Goal: Information Seeking & Learning: Check status

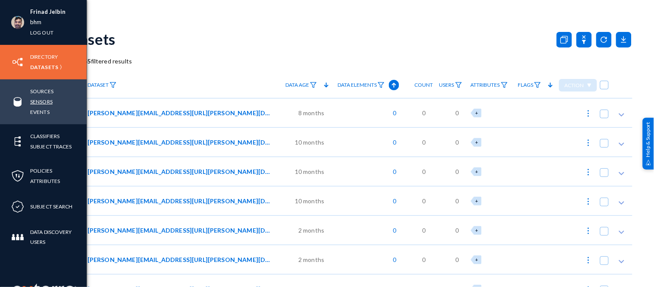
click at [39, 100] on link "Sensors" at bounding box center [41, 102] width 22 height 10
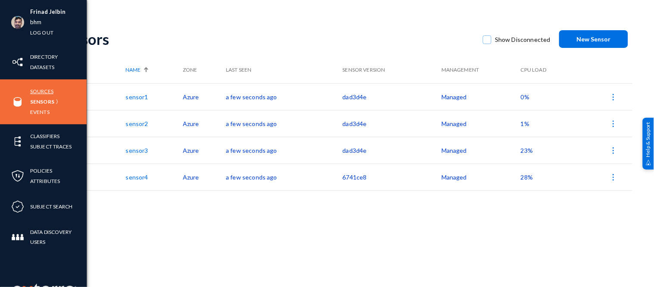
click at [45, 91] on link "Sources" at bounding box center [41, 91] width 23 height 10
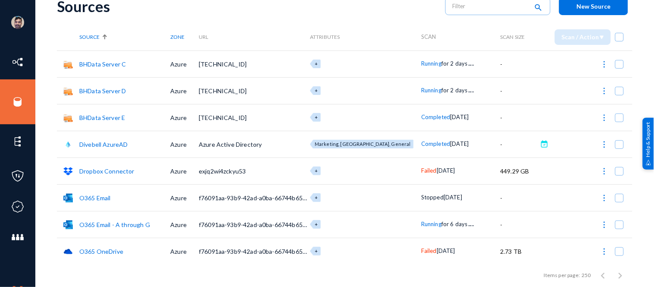
scroll to position [32, 0]
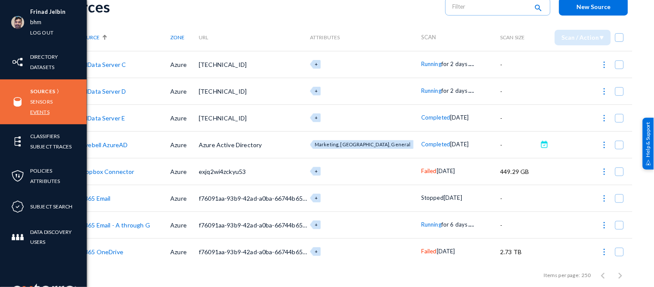
click at [40, 112] on link "Events" at bounding box center [39, 112] width 19 height 10
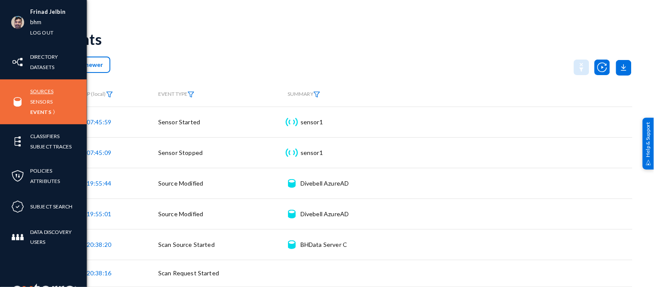
click at [41, 91] on link "Sources" at bounding box center [41, 91] width 23 height 10
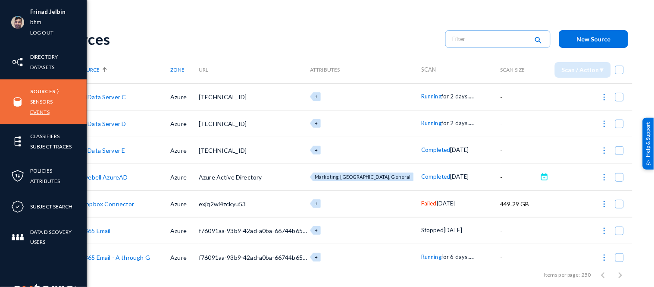
click at [46, 110] on link "Events" at bounding box center [39, 112] width 19 height 10
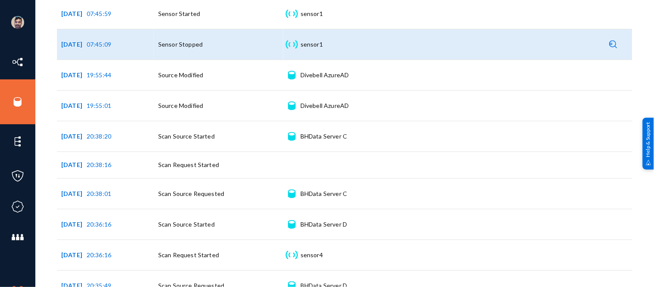
scroll to position [109, 0]
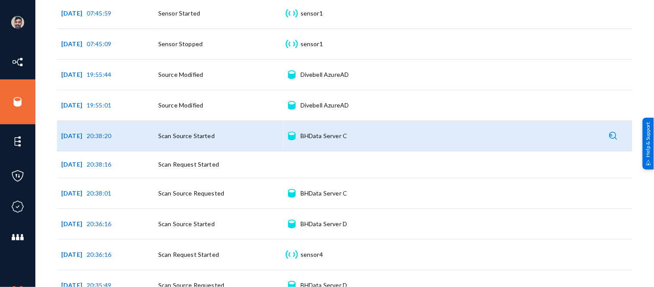
click at [611, 134] on img at bounding box center [614, 136] width 8 height 8
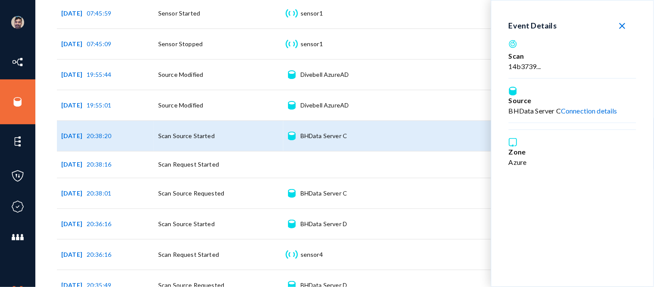
click at [621, 25] on mat-icon "close" at bounding box center [623, 26] width 10 height 10
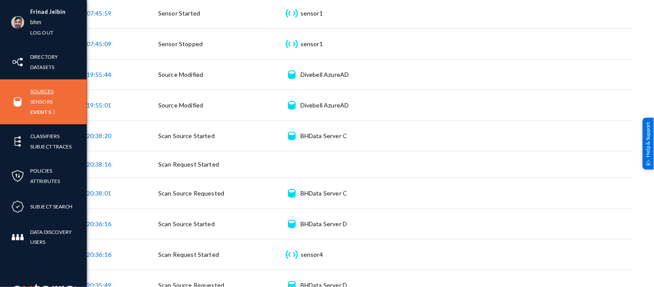
click at [46, 91] on link "Sources" at bounding box center [41, 91] width 23 height 10
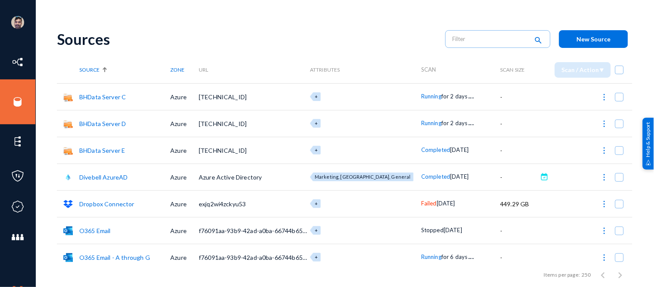
click at [421, 97] on span "Running" at bounding box center [431, 96] width 20 height 7
click at [366, 26] on div at bounding box center [327, 143] width 654 height 287
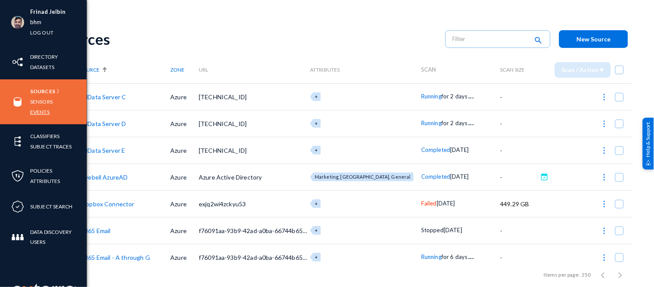
click at [35, 111] on link "Events" at bounding box center [39, 112] width 19 height 10
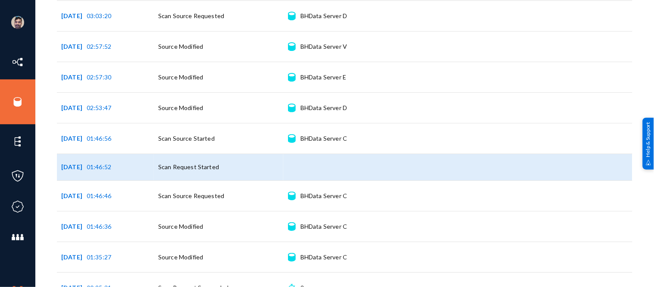
scroll to position [1571, 0]
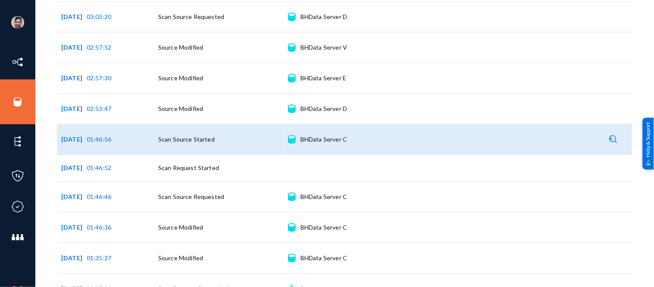
click at [610, 143] on img at bounding box center [614, 139] width 8 height 8
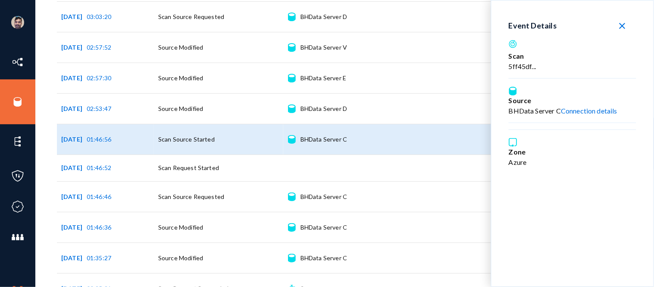
click at [512, 44] on icon at bounding box center [513, 44] width 9 height 9
click at [514, 67] on div "5ff45df..." at bounding box center [573, 66] width 128 height 10
click at [624, 26] on mat-icon "close" at bounding box center [623, 26] width 10 height 10
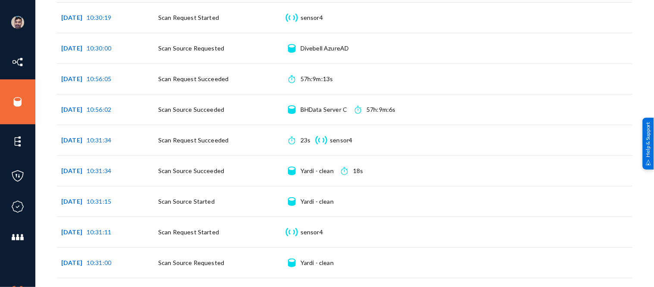
scroll to position [527, 0]
